Goal: Task Accomplishment & Management: Manage account settings

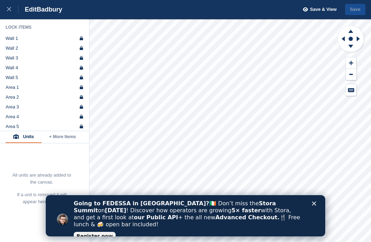
click at [315, 204] on polygon "Close" at bounding box center [314, 203] width 4 height 4
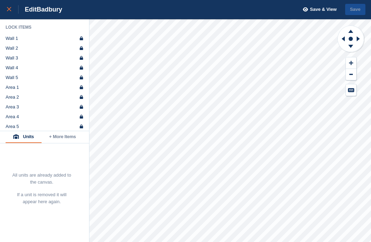
click at [11, 10] on icon at bounding box center [9, 9] width 4 height 4
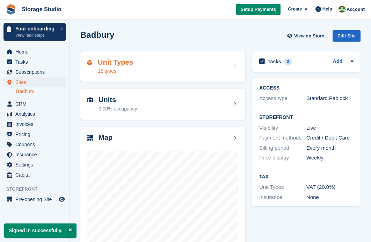
click at [134, 63] on div "Unit Types 12 types" at bounding box center [162, 66] width 151 height 17
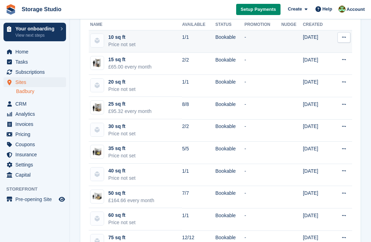
scroll to position [90, 0]
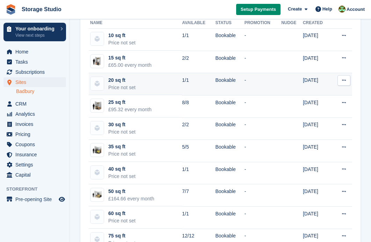
click at [340, 83] on button at bounding box center [344, 80] width 13 height 10
click at [328, 91] on p "Edit unit type" at bounding box center [317, 94] width 61 height 9
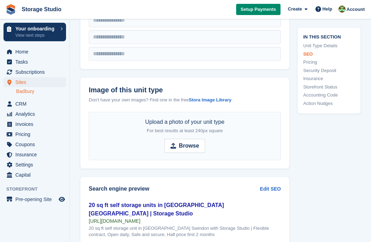
scroll to position [345, 0]
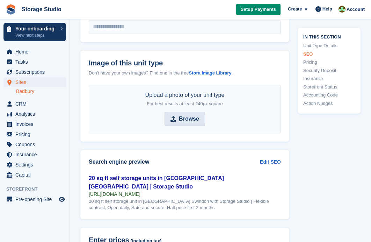
click at [200, 121] on span "Browse" at bounding box center [185, 119] width 41 height 14
click at [200, 121] on input "Browse" at bounding box center [185, 119] width 41 height 14
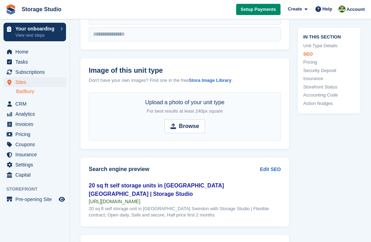
scroll to position [336, 0]
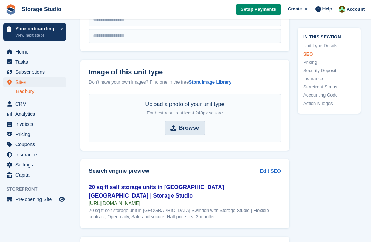
click at [195, 127] on strong "Browse" at bounding box center [189, 128] width 20 height 8
click at [195, 127] on input "Browse" at bounding box center [185, 128] width 41 height 14
type input "**********"
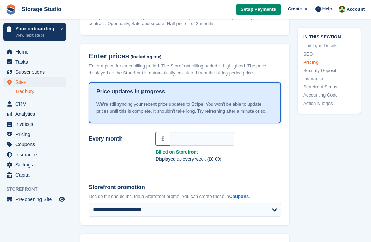
scroll to position [530, 0]
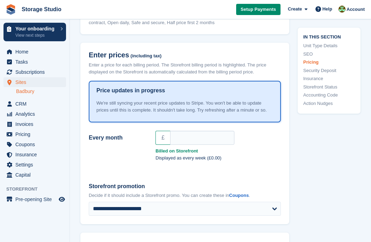
click at [277, 134] on div "£" at bounding box center [219, 138] width 126 height 14
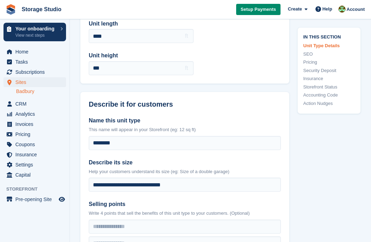
scroll to position [0, 0]
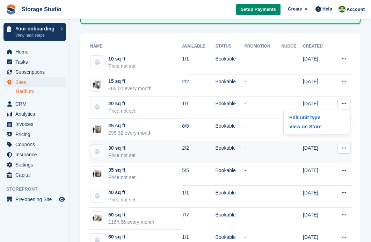
scroll to position [67, 0]
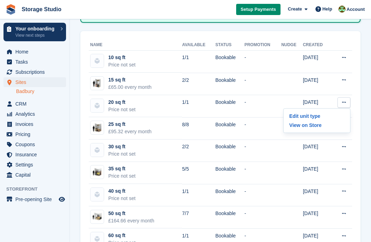
click at [363, 96] on section "Unit types Groups + Unit Type New: Display unit types on your Storefront in gro…" at bounding box center [220, 133] width 301 height 401
click at [76, 41] on section "Unit types Groups + Unit Type New: Display unit types on your Storefront in gro…" at bounding box center [220, 133] width 301 height 401
